Goal: Transaction & Acquisition: Purchase product/service

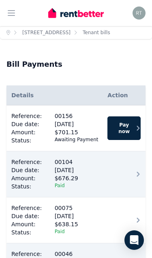
click at [122, 128] on button "Pay now" at bounding box center [124, 128] width 33 height 24
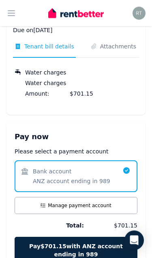
scroll to position [100, 0]
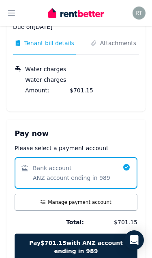
click at [91, 251] on span "Pay $701.15 with ANZ account ending in 989" at bounding box center [76, 247] width 113 height 16
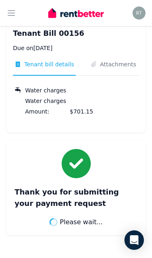
scroll to position [46, 0]
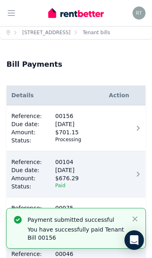
click at [14, 15] on icon "button" at bounding box center [11, 13] width 7 height 5
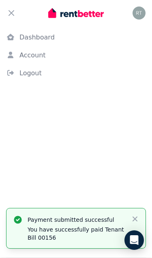
click at [51, 37] on link "Dashboard" at bounding box center [76, 37] width 152 height 16
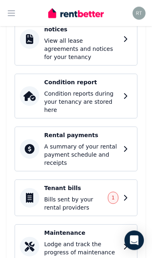
scroll to position [301, 0]
click at [87, 195] on p "Bills sent by your rental providers" at bounding box center [73, 203] width 59 height 16
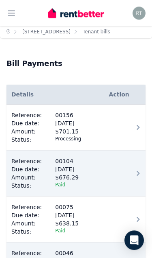
scroll to position [0, 0]
